Goal: Information Seeking & Learning: Learn about a topic

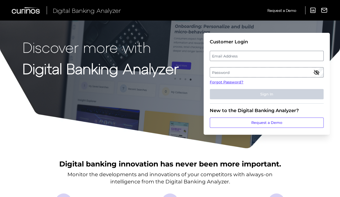
click at [250, 55] on label "Email Address" at bounding box center [266, 55] width 113 height 9
click at [250, 55] on input "email" at bounding box center [267, 56] width 114 height 10
click at [257, 59] on input "Email Address" at bounding box center [267, 56] width 114 height 10
type input "[EMAIL_ADDRESS][DOMAIN_NAME]"
click at [230, 69] on label "Password" at bounding box center [266, 72] width 113 height 9
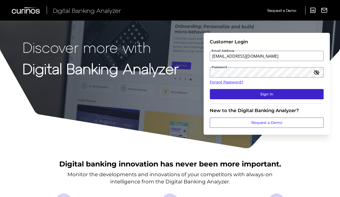
click at [231, 96] on button "Sign In" at bounding box center [267, 94] width 114 height 10
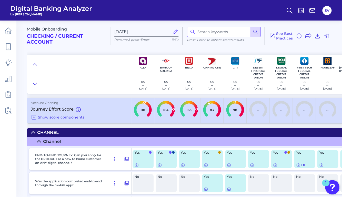
click at [214, 31] on input at bounding box center [224, 32] width 74 height 10
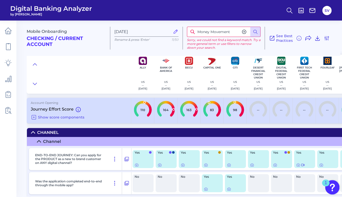
drag, startPoint x: 198, startPoint y: 32, endPoint x: 265, endPoint y: 33, distance: 66.5
click at [265, 33] on div "Money Movement Sorry, we could not find a keyword match. Try a more general ter…" at bounding box center [224, 38] width 82 height 23
type input "Move Money"
click at [10, 48] on icon at bounding box center [8, 46] width 7 height 7
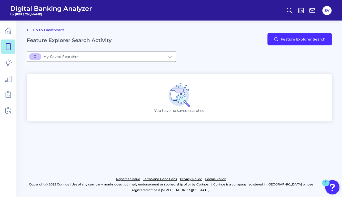
click at [158, 55] on input "[object Object]My Saved Searches" at bounding box center [101, 57] width 149 height 10
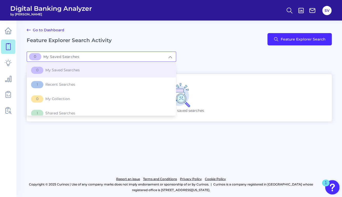
click at [158, 55] on input "[object Object]My Saved Searches" at bounding box center [101, 57] width 149 height 10
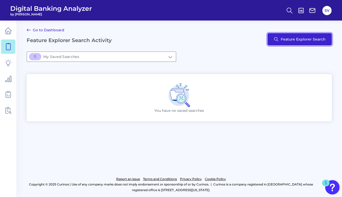
click at [286, 38] on button "Feature Explorer Search" at bounding box center [300, 39] width 64 height 12
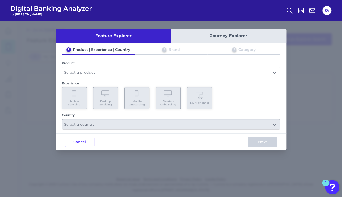
click at [87, 71] on input "text" at bounding box center [171, 72] width 218 height 10
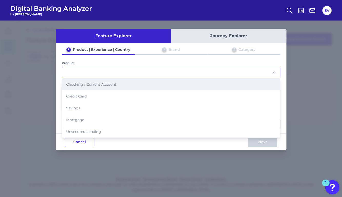
click at [89, 82] on span "Checking / Current Account" at bounding box center [91, 84] width 50 height 5
type input "Checking / Current Account"
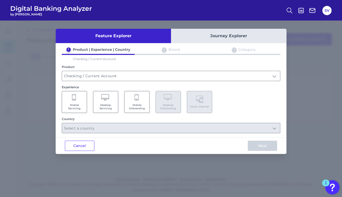
click at [70, 102] on Servicing "Mobile Servicing" at bounding box center [74, 102] width 25 height 22
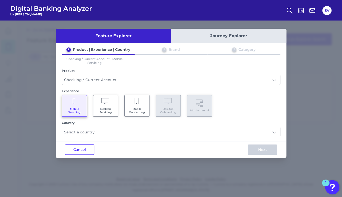
click at [136, 136] on input "text" at bounding box center [171, 132] width 218 height 10
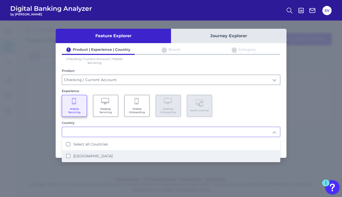
click at [107, 154] on li "[GEOGRAPHIC_DATA]" at bounding box center [171, 156] width 218 height 12
type input "Select all Countries"
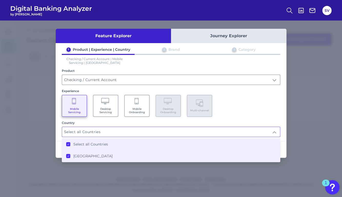
click at [106, 144] on label "Select all Countries" at bounding box center [90, 144] width 35 height 5
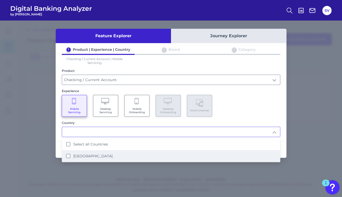
click at [66, 155] on li "[GEOGRAPHIC_DATA]" at bounding box center [171, 156] width 218 height 12
type input "Select all Countries"
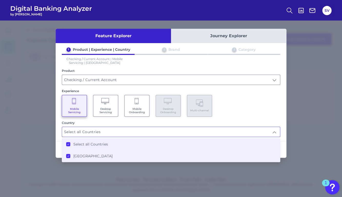
click at [22, 147] on div "Feature Explorer Journey Explorer 1 Product | Experience | Country 2 Brand 3 Ca…" at bounding box center [171, 109] width 342 height 177
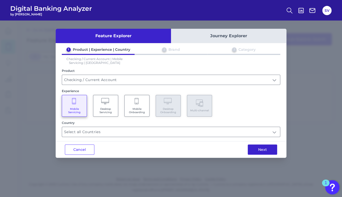
click at [261, 148] on button "Next" at bounding box center [263, 149] width 30 height 10
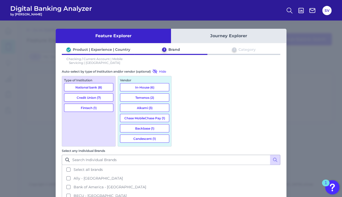
click at [146, 107] on button "Alkami (3)" at bounding box center [144, 108] width 49 height 8
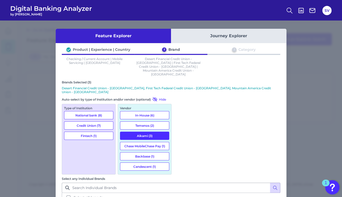
click at [139, 111] on button "In-House (6)" at bounding box center [144, 115] width 49 height 8
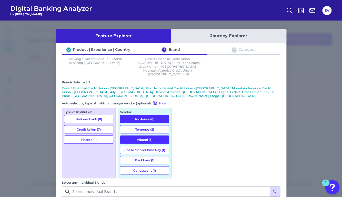
click at [141, 125] on button "Temenos (2)" at bounding box center [144, 129] width 49 height 8
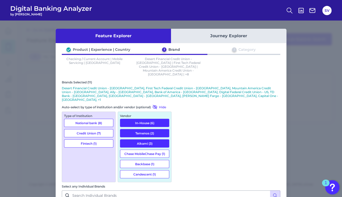
click at [143, 150] on button "Chase MobileChase Pay (1)" at bounding box center [144, 154] width 49 height 8
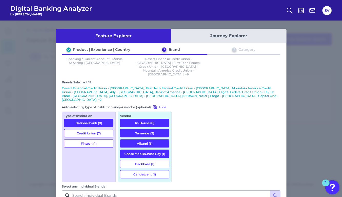
click at [143, 160] on button "Backbase (1)" at bounding box center [144, 164] width 49 height 8
click at [142, 170] on button "Candescent (1)" at bounding box center [144, 174] width 49 height 8
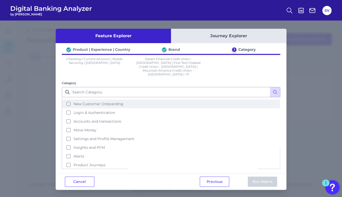
scroll to position [22, 0]
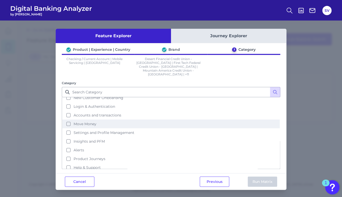
click at [68, 120] on button "Move Money" at bounding box center [171, 124] width 218 height 9
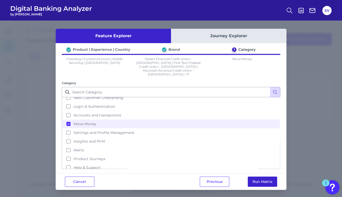
click at [256, 177] on button "Run Matrix" at bounding box center [263, 182] width 30 height 10
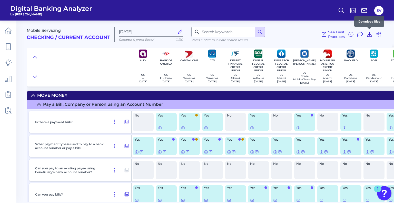
click at [342, 35] on icon at bounding box center [370, 34] width 4 height 4
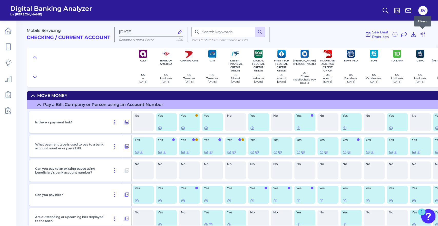
click at [342, 34] on icon at bounding box center [423, 34] width 4 height 4
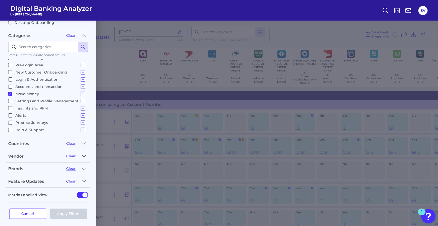
scroll to position [63, 0]
click at [40, 197] on button "Cancel" at bounding box center [27, 212] width 37 height 10
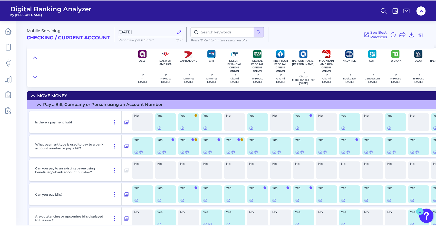
scroll to position [0, 0]
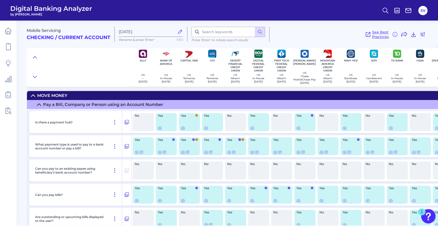
click at [342, 32] on span "See Best Practices" at bounding box center [380, 34] width 17 height 9
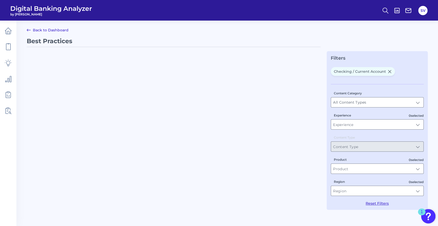
type input "Best Practices"
type input "Checking / Current Account"
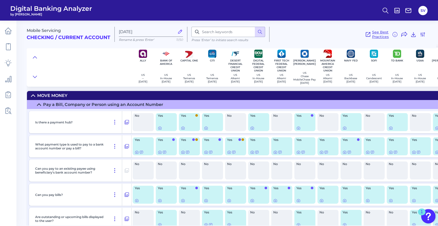
click at [342, 33] on link "See Best Practices" at bounding box center [377, 34] width 24 height 9
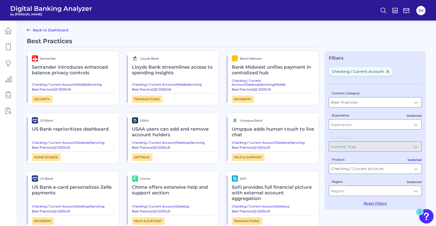
drag, startPoint x: 92, startPoint y: 67, endPoint x: 102, endPoint y: 44, distance: 25.2
click at [102, 44] on div "Best Practices" at bounding box center [173, 42] width 292 height 10
click at [70, 66] on h2 "Santander introduces enhanced balance privacy controls" at bounding box center [73, 69] width 83 height 17
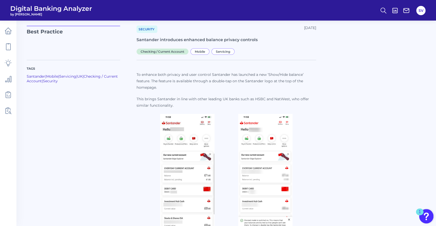
scroll to position [30, 0]
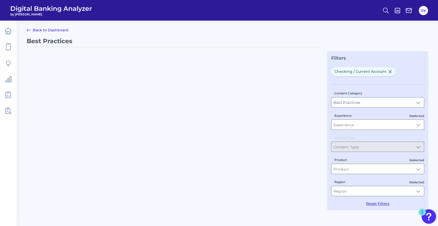
type input "Checking / Current Account"
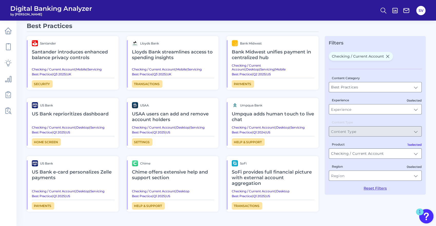
scroll to position [16, 0]
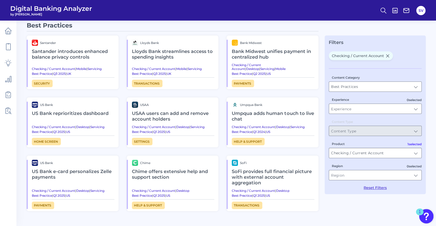
click at [246, 53] on h2 "Bank Midwest unifies payment in centralized hub" at bounding box center [273, 54] width 83 height 17
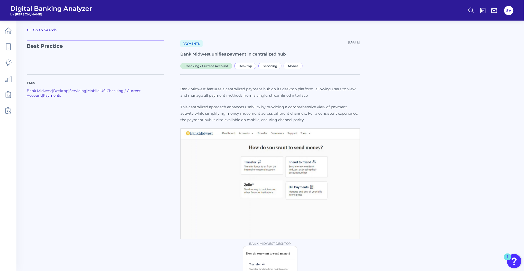
drag, startPoint x: 142, startPoint y: 205, endPoint x: 149, endPoint y: 191, distance: 15.5
click at [142, 197] on div "Tags Bank Midwest | Desktop | Servicing | Mobile | [GEOGRAPHIC_DATA] | Checking…" at bounding box center [103, 211] width 153 height 274
click at [291, 68] on span "Mobile" at bounding box center [292, 66] width 19 height 6
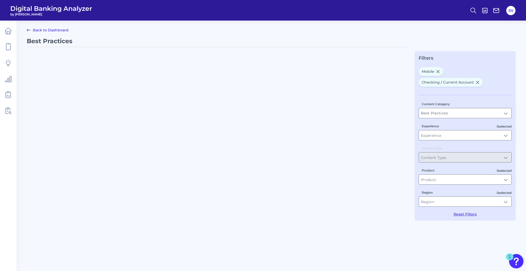
type input "Mobile"
type input "Checking / Current Account"
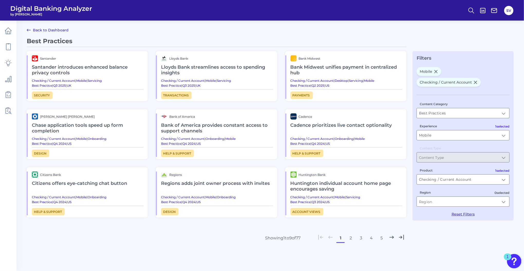
click at [321, 68] on h2 "Bank Midwest unifies payment in centralized hub" at bounding box center [346, 69] width 112 height 17
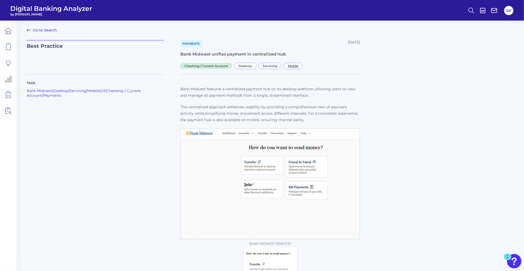
click at [295, 63] on span "Mobile" at bounding box center [292, 66] width 19 height 6
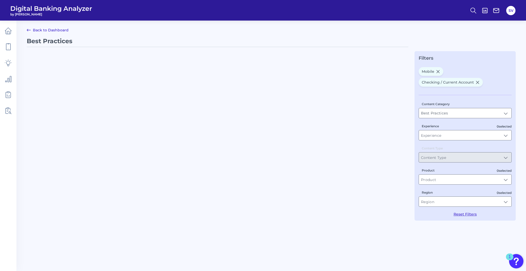
type input "Mobile"
type input "Checking / Current Account"
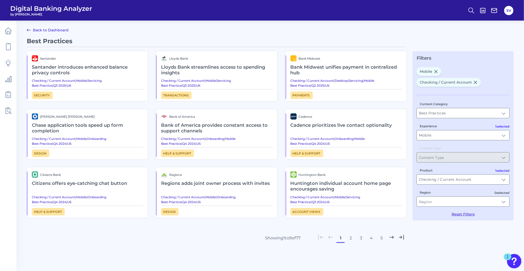
click at [326, 68] on h2 "Bank Midwest unifies payment in centralized hub" at bounding box center [346, 69] width 112 height 17
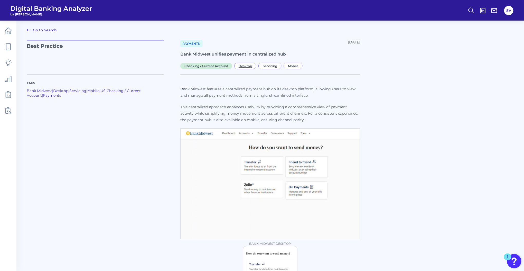
click at [246, 65] on span "Desktop" at bounding box center [245, 66] width 22 height 6
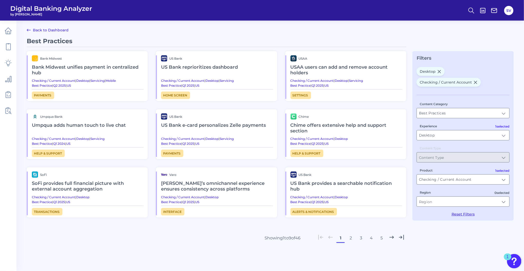
click at [118, 66] on h2 "Bank Midwest unifies payment in centralized hub" at bounding box center [88, 69] width 112 height 17
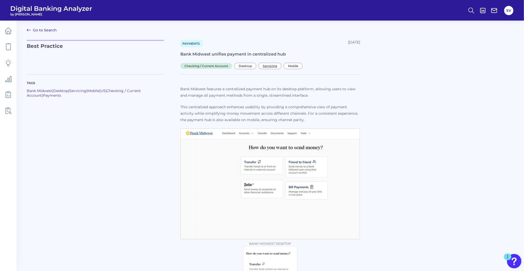
click at [273, 65] on span "Servicing" at bounding box center [269, 66] width 23 height 6
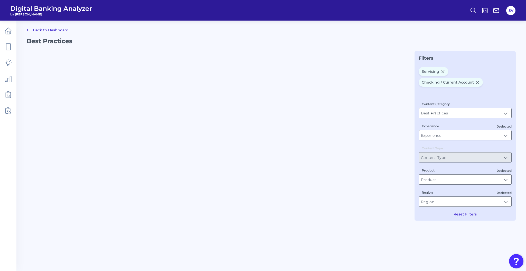
type input "Servicing"
type input "Checking / Current Account"
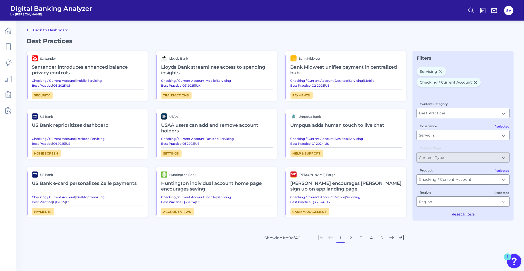
click at [313, 65] on h2 "Bank Midwest unifies payment in centralized hub" at bounding box center [346, 69] width 112 height 17
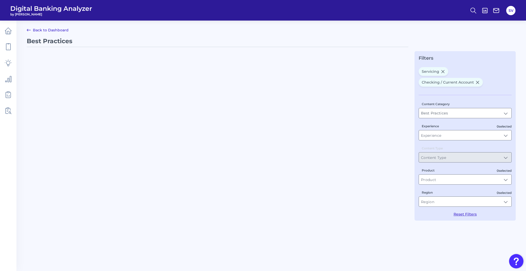
type input "Servicing"
type input "Checking / Current Account"
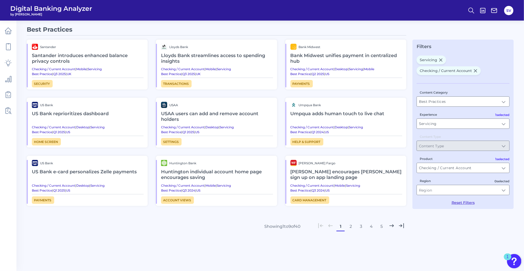
scroll to position [15, 0]
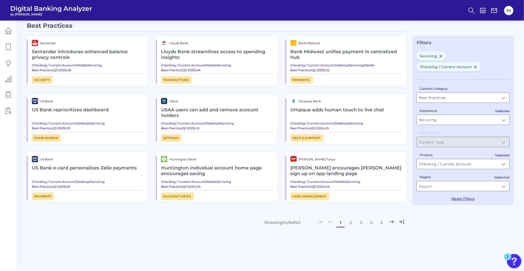
click at [93, 109] on h2 "US Bank reprioritizes dashboard" at bounding box center [88, 110] width 112 height 12
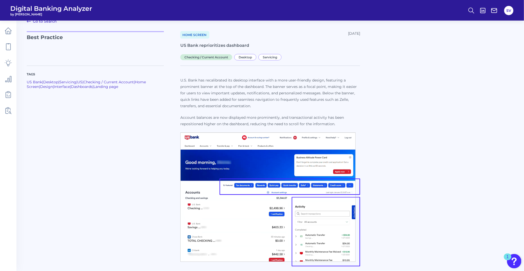
scroll to position [14, 0]
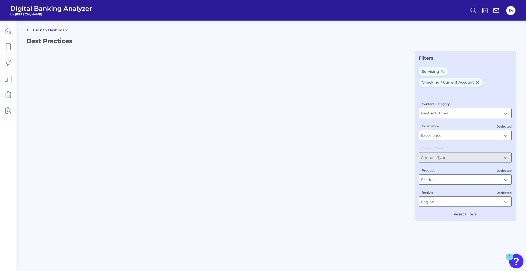
type input "Servicing"
type input "Checking / Current Account"
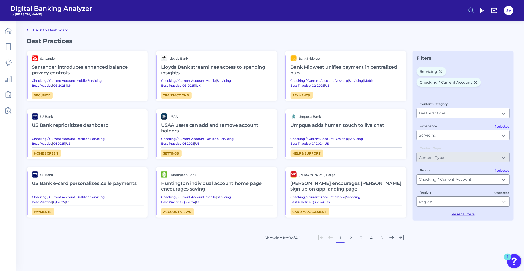
click at [342, 9] on icon at bounding box center [470, 10] width 7 height 7
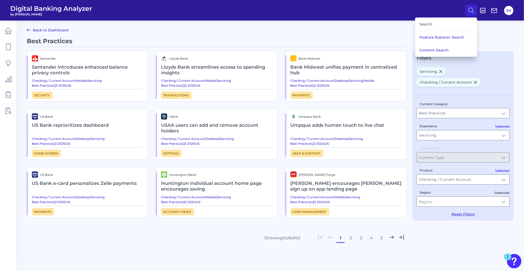
click at [342, 25] on div "Search" at bounding box center [445, 24] width 57 height 13
click at [342, 23] on div "Search" at bounding box center [445, 24] width 57 height 13
click at [342, 48] on button "Content Search" at bounding box center [446, 50] width 62 height 13
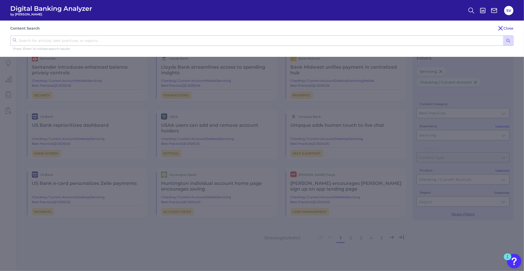
click at [308, 43] on input "text" at bounding box center [261, 40] width 503 height 10
type input "Payment Center"
click at [342, 36] on button "submit" at bounding box center [508, 41] width 10 height 10
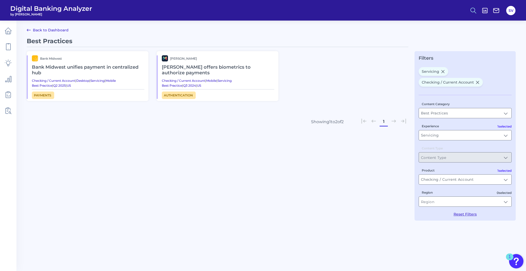
click at [342, 7] on icon at bounding box center [472, 10] width 7 height 7
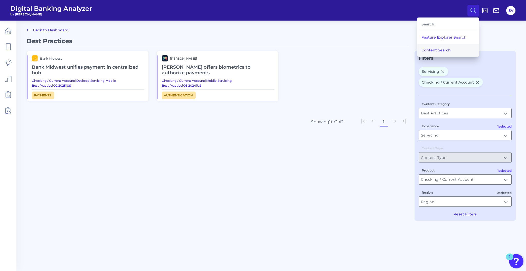
click at [342, 49] on button "Content Search" at bounding box center [448, 50] width 62 height 13
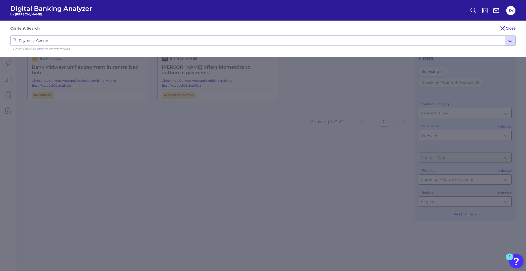
click at [95, 41] on input "Payment Center" at bounding box center [262, 40] width 505 height 10
type input "Move Money"
click at [342, 36] on button "submit" at bounding box center [510, 41] width 10 height 10
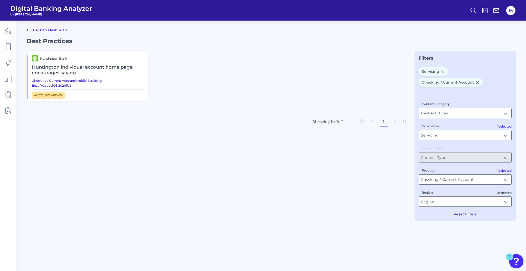
click at [97, 67] on h2 "Huntington individual account home page encourages saving" at bounding box center [88, 69] width 112 height 17
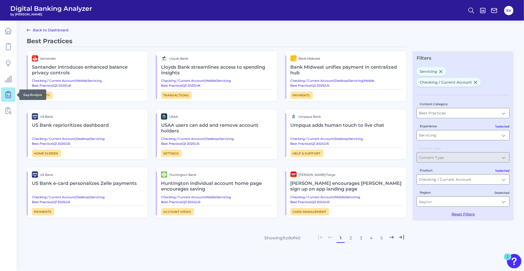
click at [10, 93] on icon at bounding box center [8, 94] width 7 height 7
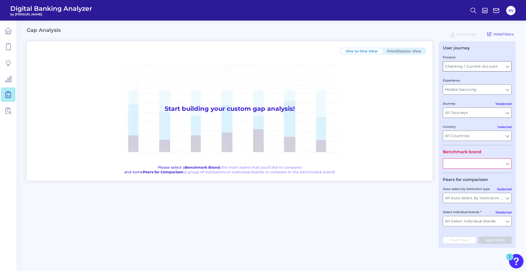
click at [342, 68] on input "Checking / Current Account" at bounding box center [477, 66] width 68 height 10
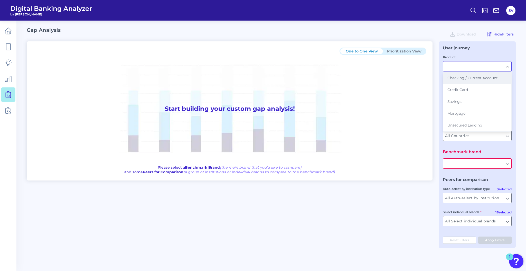
click at [342, 80] on span "Checking / Current Account" at bounding box center [472, 77] width 50 height 5
type input "Checking / Current Account"
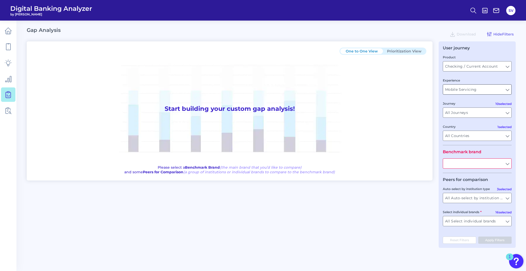
click at [342, 93] on input "Mobile Servicing" at bounding box center [477, 89] width 68 height 10
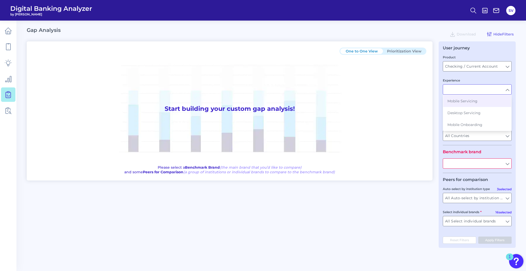
click at [342, 93] on input "Experience" at bounding box center [477, 89] width 68 height 10
type input "Mobile Servicing"
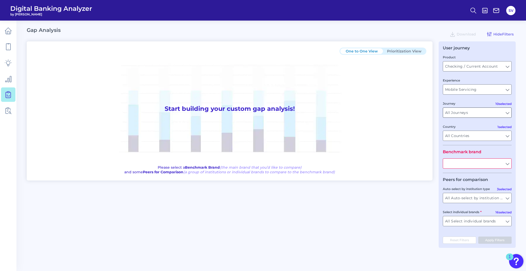
click at [342, 113] on input "All Journeys" at bounding box center [477, 113] width 68 height 10
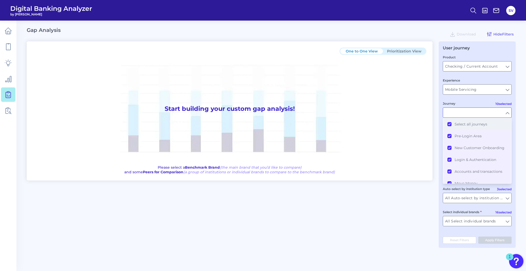
click at [342, 124] on span "Select all journeys" at bounding box center [470, 124] width 33 height 5
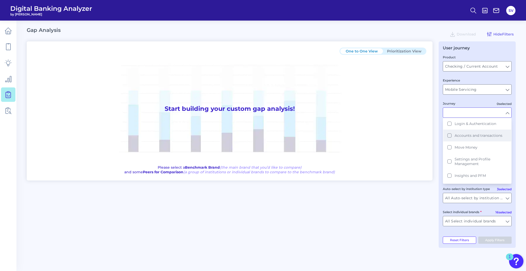
scroll to position [39, 0]
click at [342, 145] on button "Move Money" at bounding box center [477, 144] width 68 height 12
click at [342, 197] on div "One to One View Prioritization View Start building your custom gap analysis! Pl…" at bounding box center [271, 144] width 489 height 206
type input "Move Money"
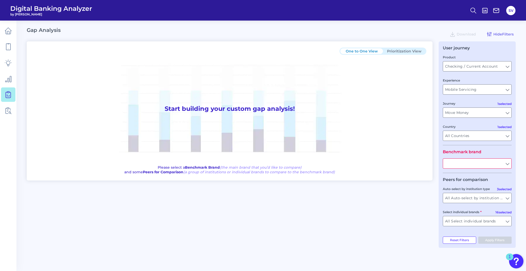
click at [342, 166] on input "text" at bounding box center [477, 163] width 68 height 10
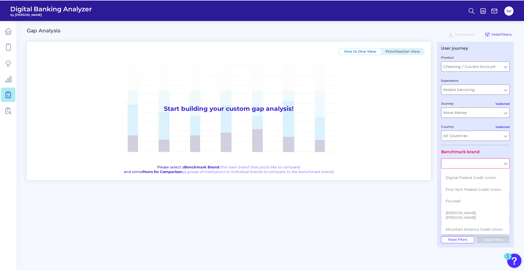
scroll to position [70, 0]
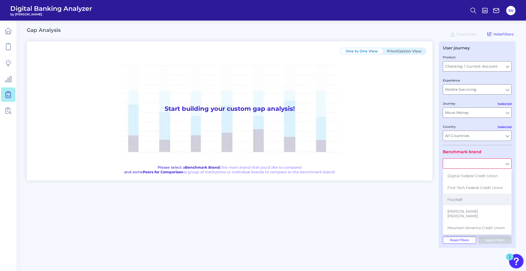
click at [342, 197] on span "Fourleaf" at bounding box center [454, 199] width 15 height 5
type input "Fourleaf"
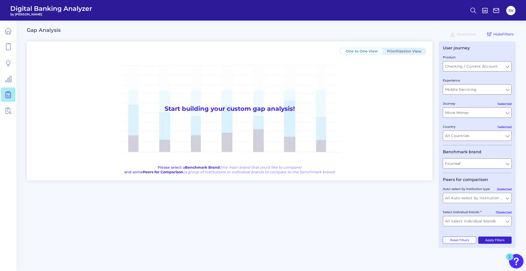
click at [342, 197] on button "Apply Filters" at bounding box center [495, 239] width 34 height 7
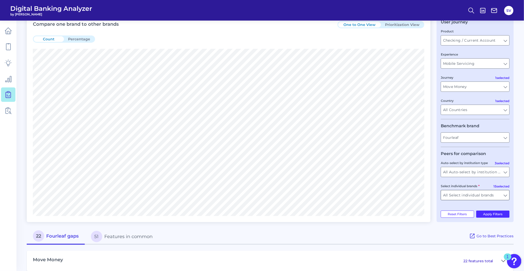
scroll to position [36, 0]
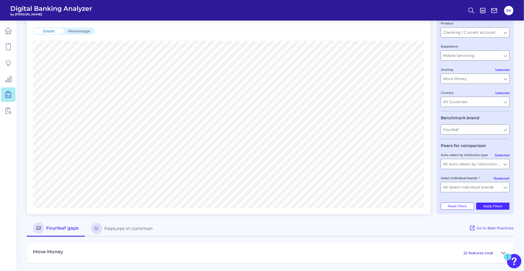
click at [342, 197] on button at bounding box center [503, 252] width 8 height 8
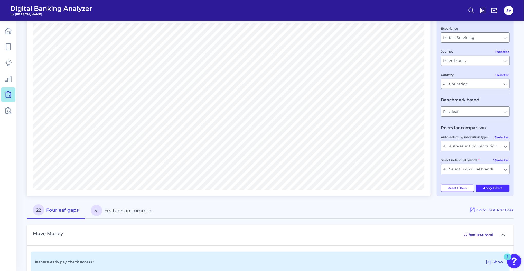
scroll to position [0, 0]
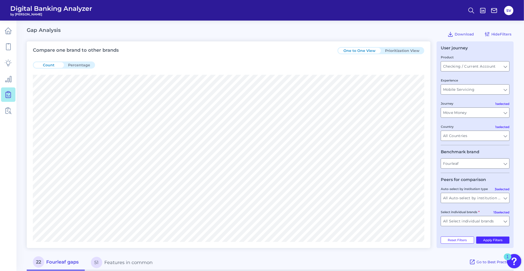
click at [342, 52] on button "Prioritization View" at bounding box center [402, 51] width 43 height 6
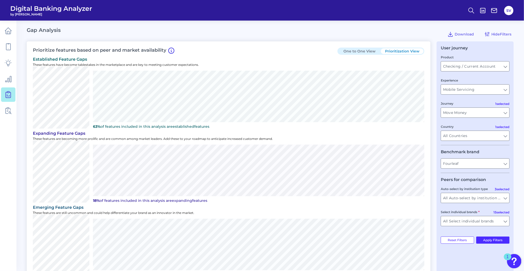
click at [342, 50] on button "One to One View" at bounding box center [359, 51] width 43 height 6
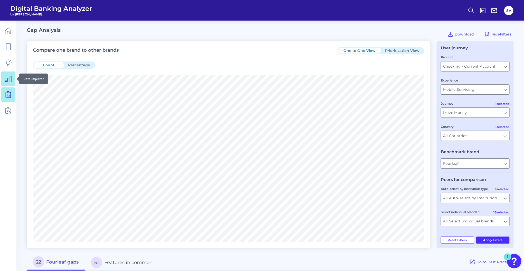
click at [11, 77] on icon at bounding box center [8, 79] width 6 height 6
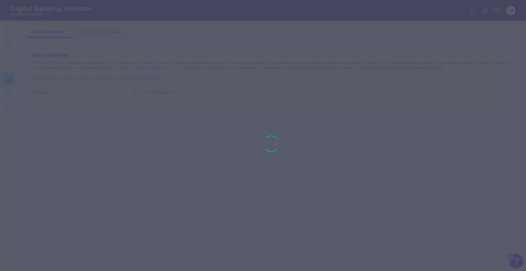
type input "Checking / Current Account"
type input "[GEOGRAPHIC_DATA]"
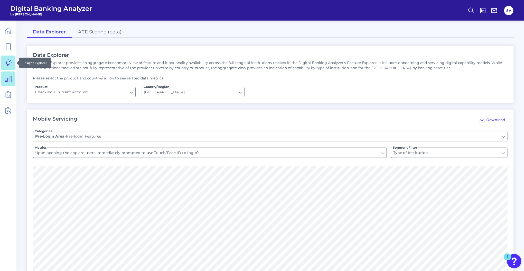
click at [9, 62] on icon at bounding box center [8, 62] width 7 height 7
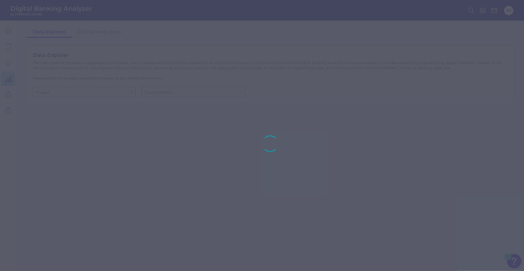
type input "Checking / Current Account"
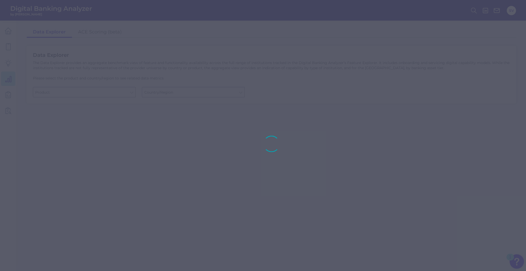
type input "[GEOGRAPHIC_DATA]"
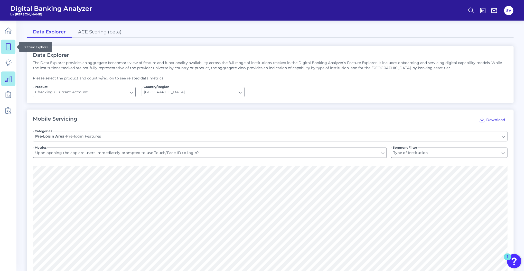
click at [7, 50] on icon at bounding box center [8, 47] width 4 height 6
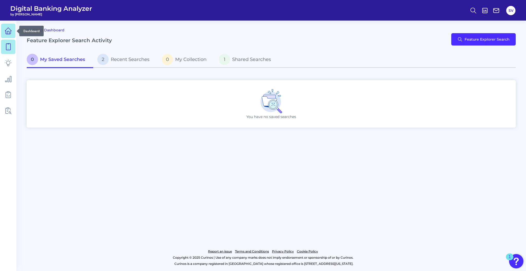
click at [9, 32] on icon at bounding box center [8, 30] width 7 height 7
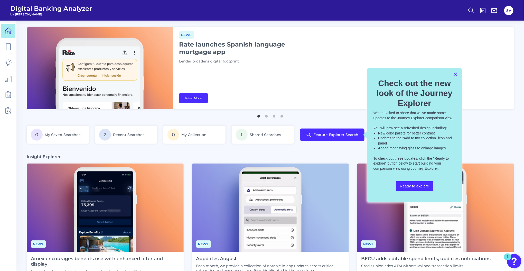
click at [342, 75] on button "×" at bounding box center [454, 74] width 5 height 8
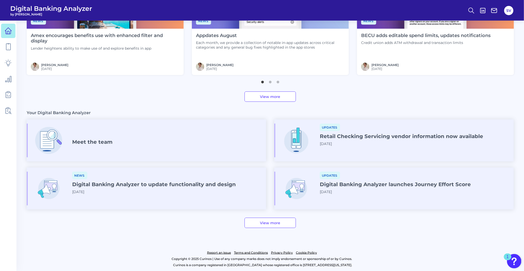
scroll to position [224, 0]
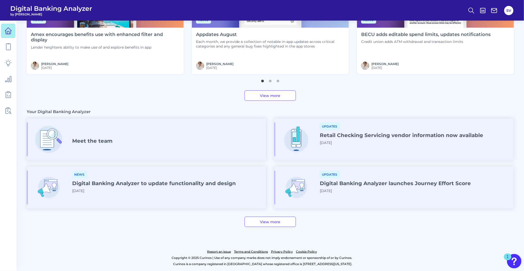
click at [342, 184] on h4 "Digital Banking Analyzer launches Journey Effort Score" at bounding box center [395, 183] width 151 height 6
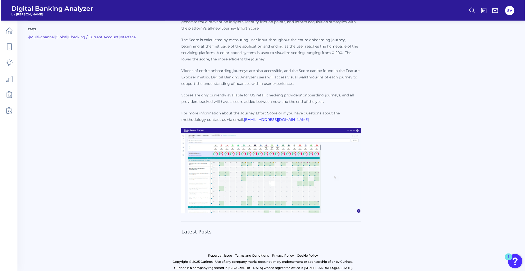
scroll to position [83, 0]
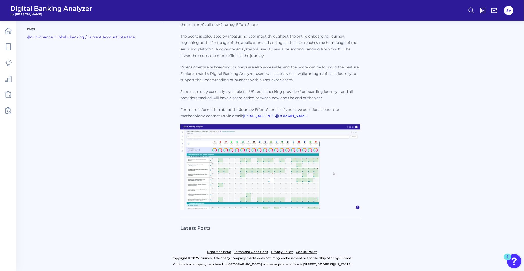
click at [191, 163] on img at bounding box center [270, 166] width 180 height 85
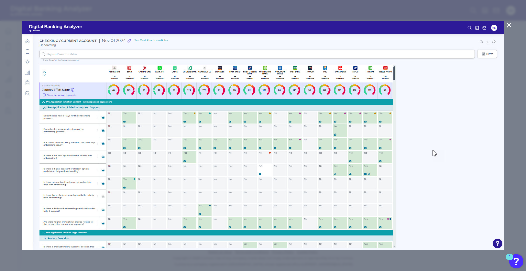
drag, startPoint x: 102, startPoint y: 51, endPoint x: 110, endPoint y: 41, distance: 12.9
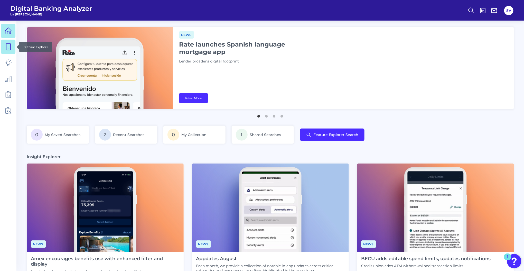
click at [13, 49] on link at bounding box center [8, 47] width 14 height 14
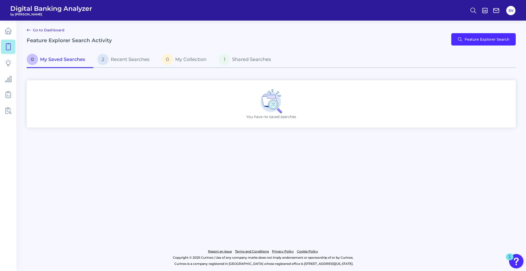
click at [268, 96] on icon at bounding box center [269, 98] width 12 height 7
click at [342, 37] on button "Feature Explorer Search" at bounding box center [483, 39] width 64 height 12
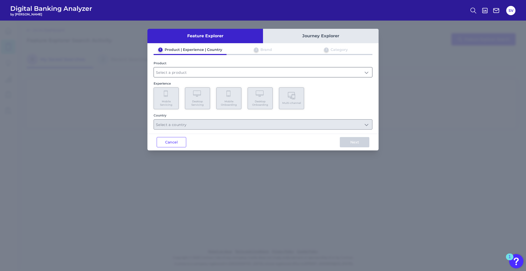
click at [216, 72] on input "text" at bounding box center [263, 72] width 218 height 10
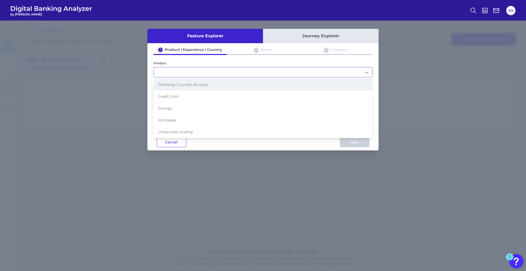
click at [191, 84] on span "Checking / Current Account" at bounding box center [183, 84] width 50 height 5
type input "Checking / Current Account"
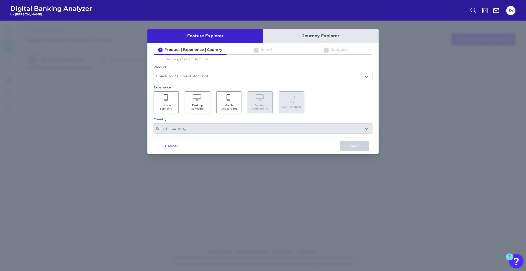
click at [170, 105] on span "Mobile Servicing" at bounding box center [166, 106] width 20 height 7
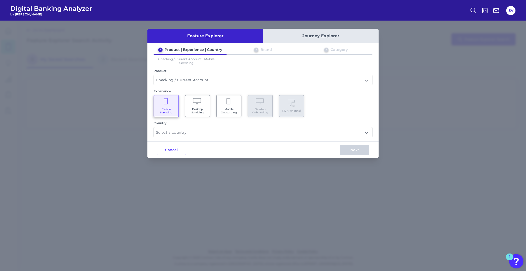
click at [225, 131] on input "text" at bounding box center [263, 132] width 218 height 10
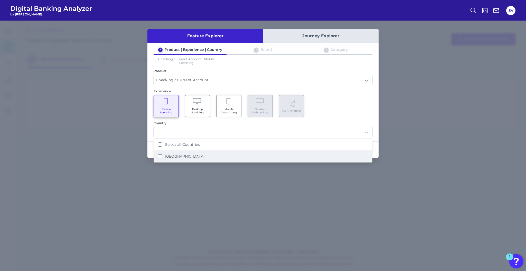
click at [173, 154] on label "[GEOGRAPHIC_DATA]" at bounding box center [184, 156] width 39 height 5
type input "Select all Countries"
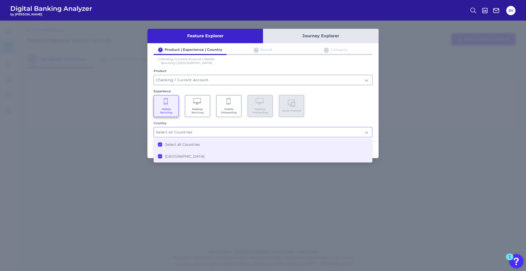
click at [342, 123] on div "Feature Explorer Journey Explorer 1 Product | Experience | Country 2 Brand 3 Ca…" at bounding box center [263, 146] width 526 height 250
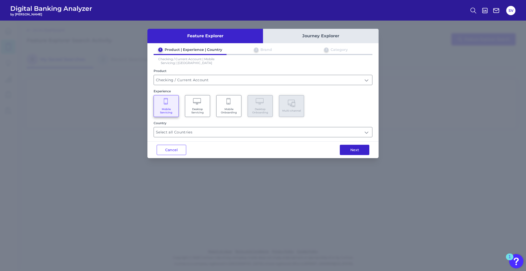
click at [342, 148] on button "Next" at bounding box center [355, 149] width 30 height 10
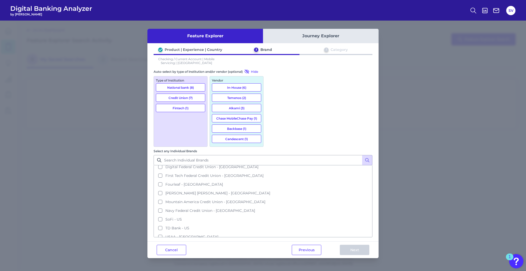
scroll to position [73, 0]
click at [228, 87] on button "In-House (6)" at bounding box center [236, 87] width 49 height 8
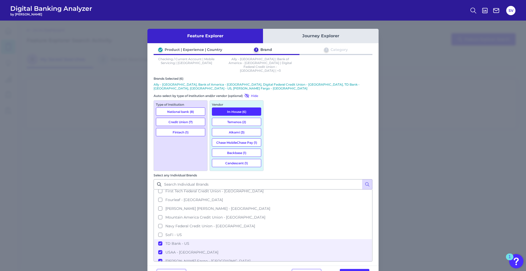
click at [196, 107] on button "National bank (8)" at bounding box center [180, 111] width 49 height 8
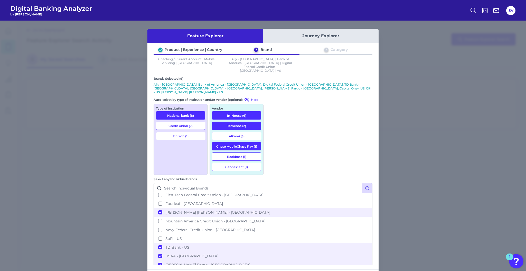
click at [189, 121] on button "Credit Union (7)" at bounding box center [180, 125] width 49 height 8
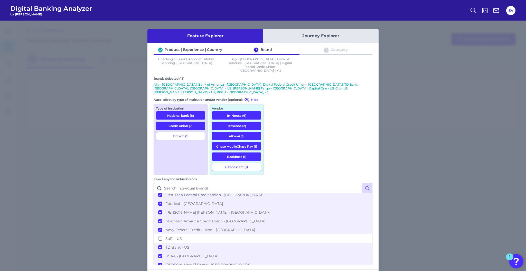
click at [186, 132] on button "Fintech (1)" at bounding box center [180, 136] width 49 height 8
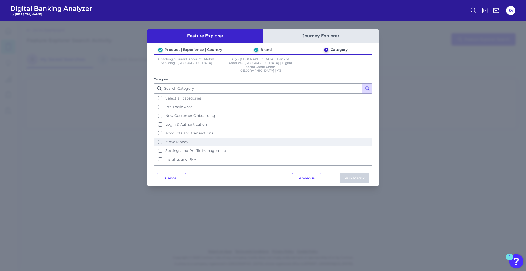
click at [185, 139] on span "Move Money" at bounding box center [176, 141] width 23 height 5
click at [342, 173] on button "Run Matrix" at bounding box center [355, 178] width 30 height 10
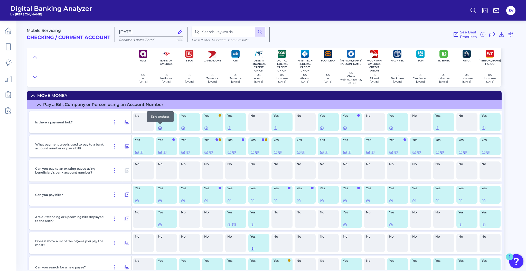
click at [160, 127] on icon at bounding box center [160, 128] width 4 height 4
click at [183, 127] on icon at bounding box center [183, 128] width 4 height 4
click at [205, 126] on icon at bounding box center [206, 128] width 4 height 4
click at [229, 128] on icon at bounding box center [229, 128] width 1 height 1
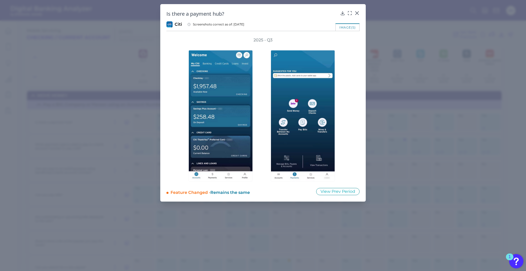
drag, startPoint x: 264, startPoint y: 85, endPoint x: 423, endPoint y: 138, distance: 167.2
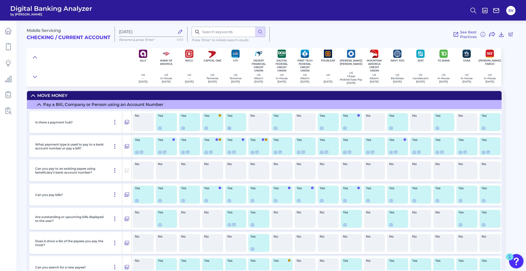
click at [229, 128] on icon at bounding box center [229, 128] width 1 height 1
click at [275, 127] on icon at bounding box center [275, 128] width 4 height 4
click at [321, 126] on div at bounding box center [321, 124] width 5 height 5
click at [322, 127] on icon at bounding box center [322, 128] width 4 height 4
click at [342, 127] on icon at bounding box center [345, 128] width 4 height 4
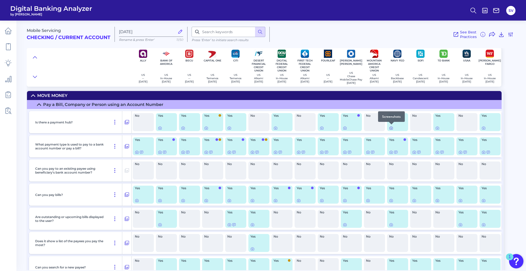
click at [342, 127] on icon at bounding box center [391, 128] width 4 height 4
click at [342, 127] on icon at bounding box center [437, 128] width 4 height 4
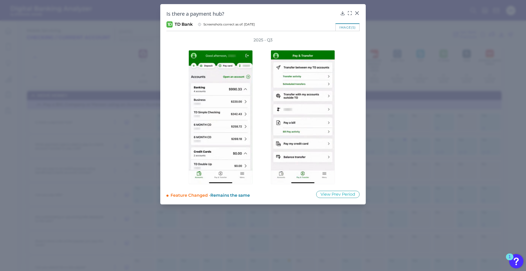
drag, startPoint x: 264, startPoint y: 80, endPoint x: 263, endPoint y: 65, distance: 15.2
click at [268, 65] on div at bounding box center [303, 113] width 77 height 141
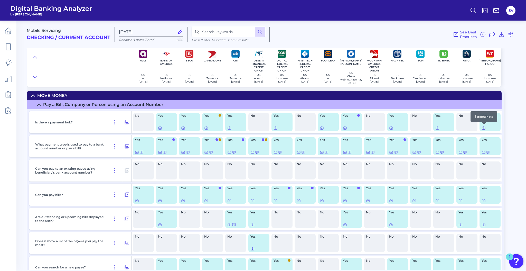
click at [342, 128] on icon at bounding box center [483, 128] width 1 height 1
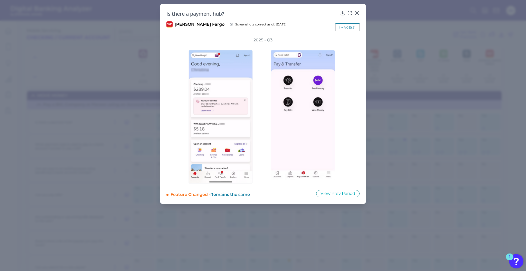
drag, startPoint x: 263, startPoint y: 103, endPoint x: 261, endPoint y: 95, distance: 8.3
click at [261, 95] on div at bounding box center [222, 113] width 82 height 140
drag, startPoint x: 261, startPoint y: 95, endPoint x: 266, endPoint y: 66, distance: 28.9
click at [266, 66] on div at bounding box center [303, 113] width 77 height 140
click at [342, 115] on div "2025 - Q3" at bounding box center [262, 110] width 193 height 146
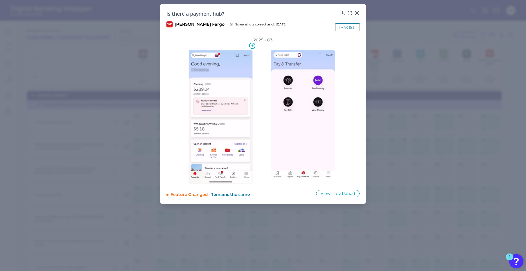
click at [216, 106] on img at bounding box center [220, 116] width 64 height 133
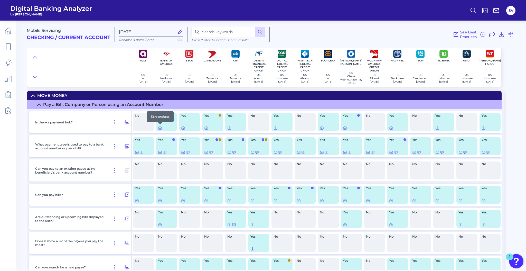
click at [159, 126] on div at bounding box center [160, 124] width 5 height 5
click at [159, 128] on icon at bounding box center [160, 128] width 4 height 4
click at [182, 126] on div at bounding box center [183, 124] width 5 height 5
click at [182, 126] on icon at bounding box center [183, 128] width 4 height 4
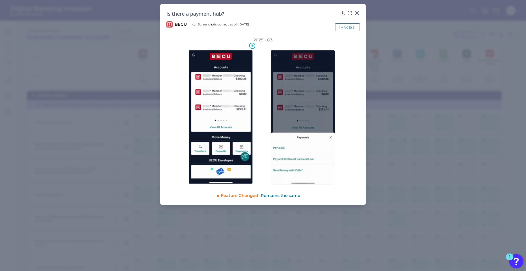
click at [217, 107] on img at bounding box center [220, 116] width 64 height 133
click at [271, 106] on img at bounding box center [303, 117] width 64 height 134
click at [223, 106] on img at bounding box center [220, 116] width 64 height 133
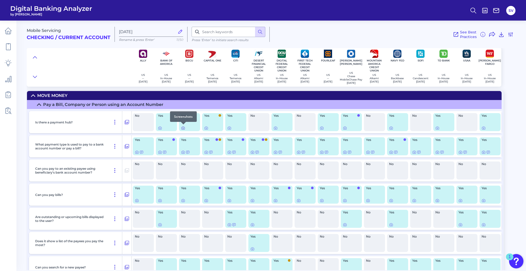
click at [184, 127] on icon at bounding box center [183, 128] width 4 height 4
click at [206, 126] on icon at bounding box center [206, 128] width 4 height 4
click at [230, 127] on icon at bounding box center [229, 128] width 4 height 4
click at [276, 126] on div at bounding box center [275, 124] width 5 height 5
click at [275, 126] on div at bounding box center [275, 124] width 5 height 5
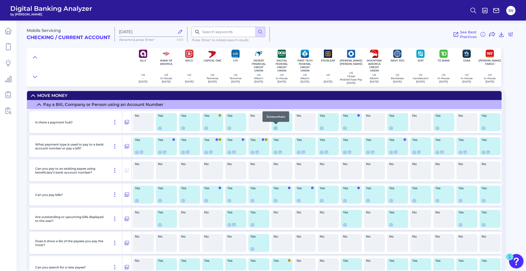
click at [276, 127] on icon at bounding box center [275, 128] width 4 height 4
click at [342, 126] on icon at bounding box center [345, 128] width 4 height 4
click at [342, 127] on icon at bounding box center [391, 128] width 4 height 4
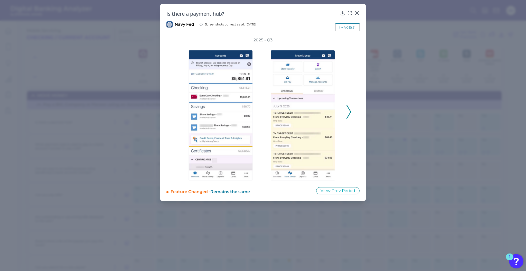
click at [342, 110] on icon at bounding box center [348, 112] width 5 height 14
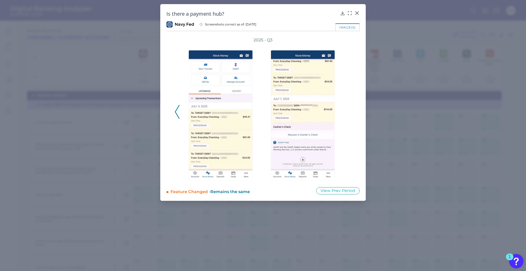
click at [179, 114] on icon at bounding box center [177, 112] width 5 height 14
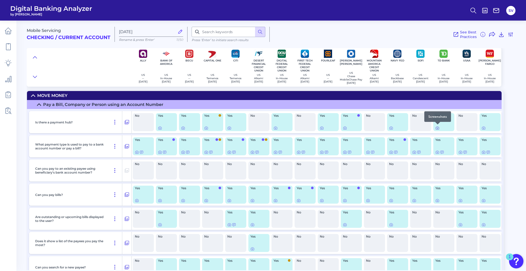
click at [342, 127] on icon at bounding box center [437, 128] width 4 height 4
click at [342, 126] on icon at bounding box center [483, 128] width 4 height 4
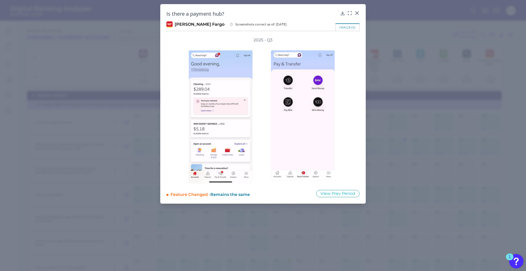
click at [342, 134] on div "2025 - Q3" at bounding box center [262, 110] width 193 height 146
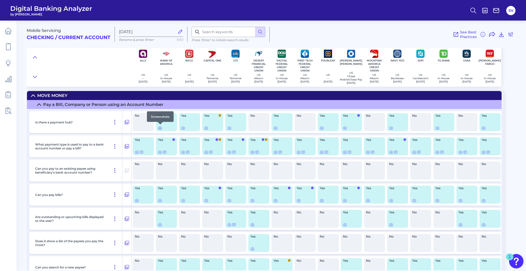
click at [159, 127] on icon at bounding box center [159, 128] width 3 height 3
click at [205, 127] on icon at bounding box center [206, 128] width 4 height 4
click at [275, 126] on div at bounding box center [275, 124] width 5 height 5
click at [275, 127] on icon at bounding box center [275, 128] width 4 height 4
click at [342, 128] on icon at bounding box center [344, 128] width 1 height 1
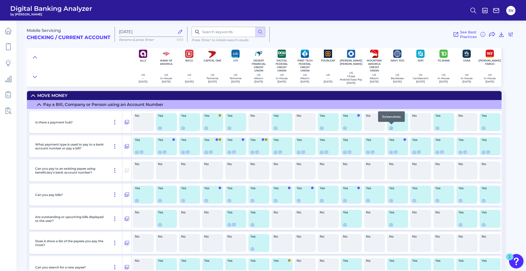
click at [342, 127] on icon at bounding box center [391, 128] width 4 height 4
click at [342, 126] on icon at bounding box center [437, 128] width 4 height 4
click at [342, 127] on icon at bounding box center [483, 128] width 4 height 4
